Goal: Use online tool/utility: Utilize a website feature to perform a specific function

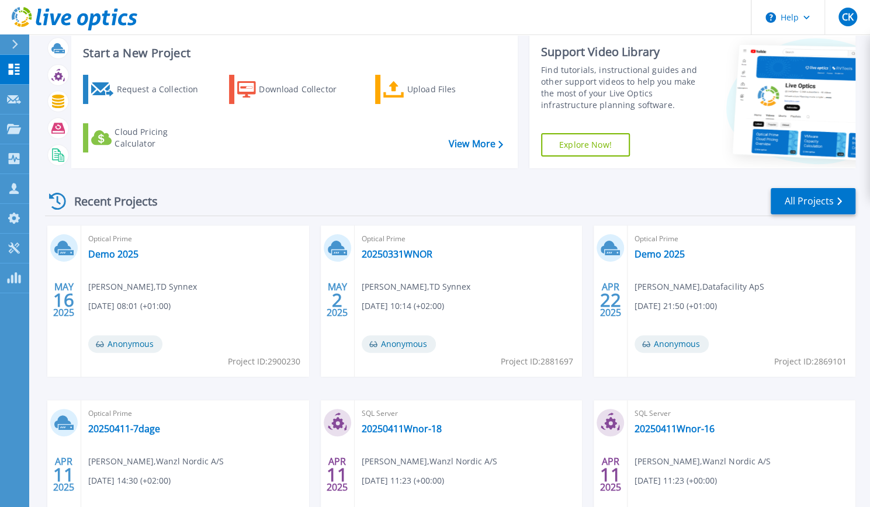
scroll to position [23, 0]
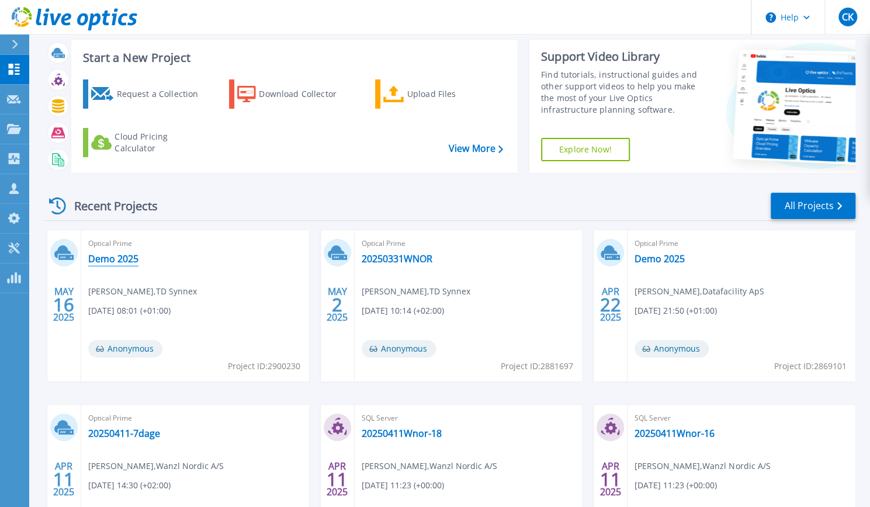
click at [119, 254] on link "Demo 2025" at bounding box center [113, 259] width 50 height 12
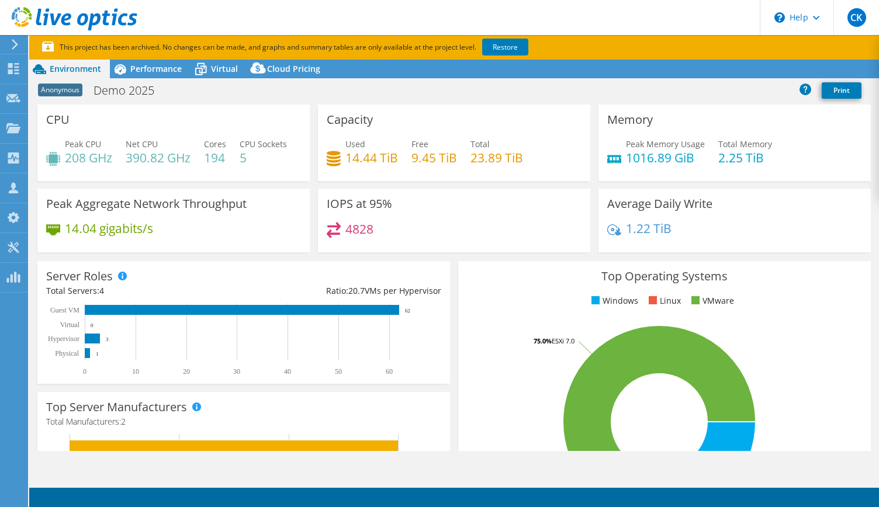
select select "EUFrankfurt"
select select "DKK"
click at [511, 44] on link "Restore" at bounding box center [505, 47] width 46 height 17
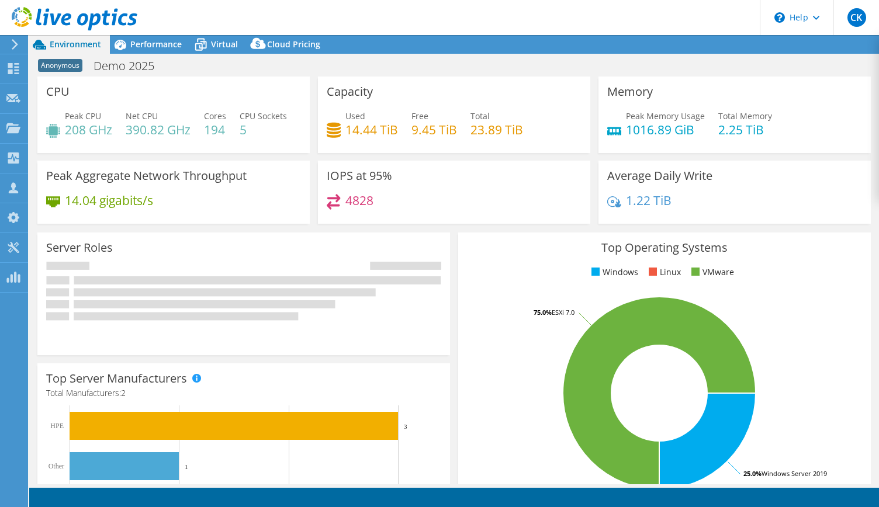
select select "EUFrankfurt"
select select "USD"
